Goal: Find contact information: Find contact information

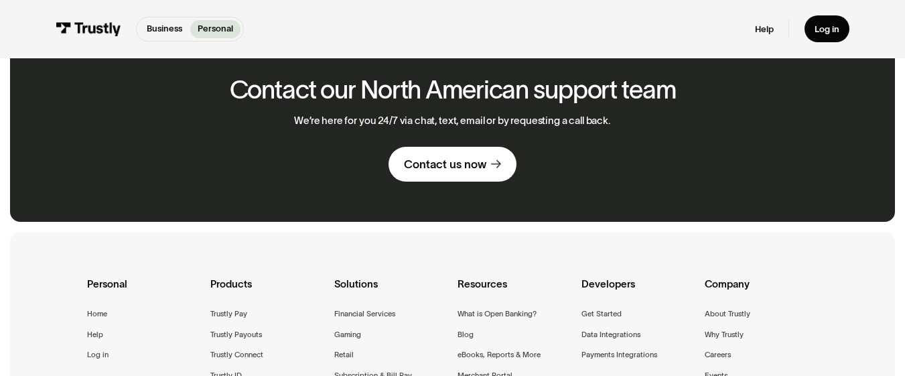
scroll to position [851, 0]
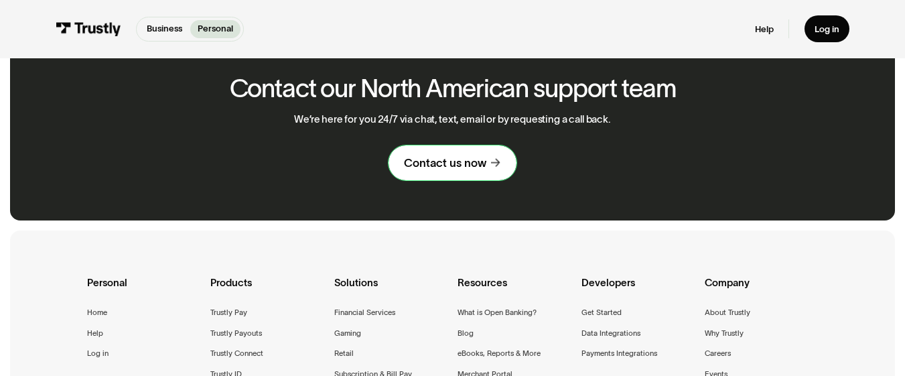
click at [464, 160] on link "Contact us now" at bounding box center [453, 162] width 128 height 35
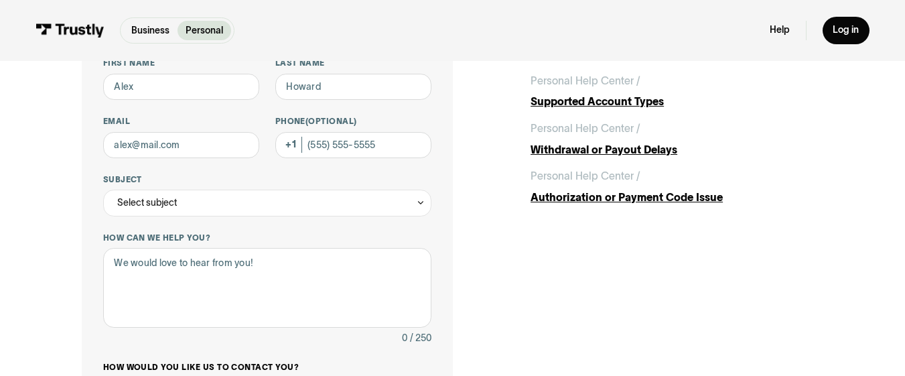
scroll to position [72, 0]
